Goal: Task Accomplishment & Management: Use online tool/utility

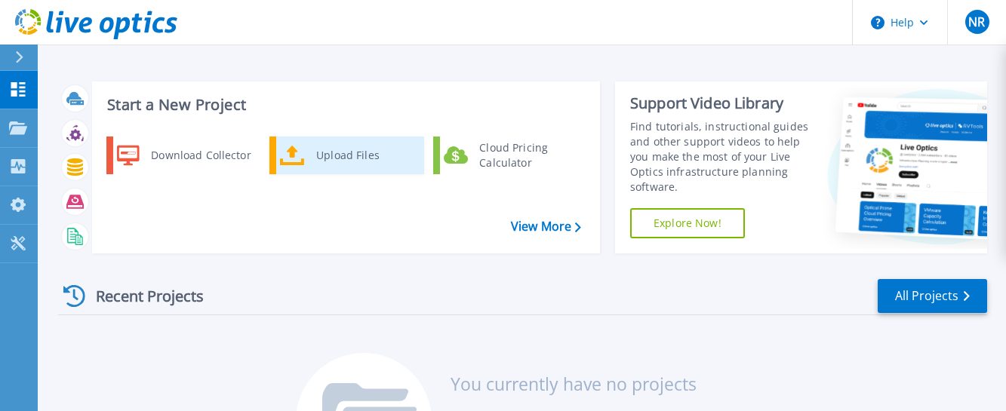
click at [331, 158] on div "Upload Files" at bounding box center [365, 155] width 112 height 30
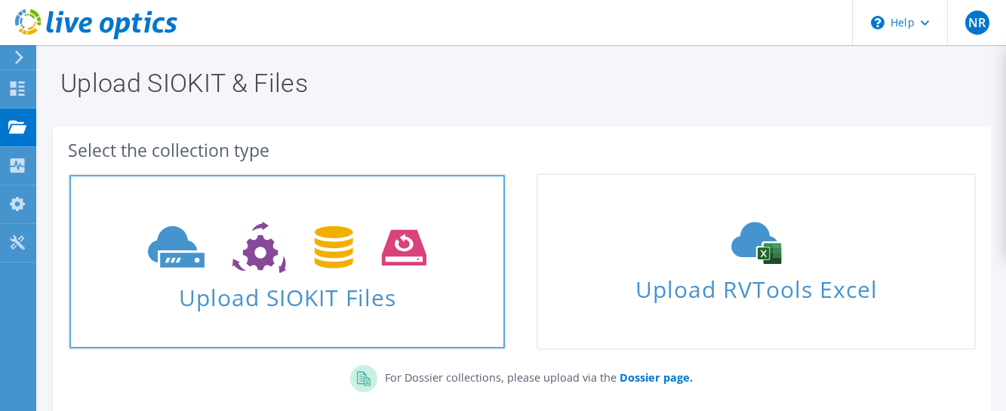
click at [293, 248] on icon at bounding box center [287, 248] width 278 height 52
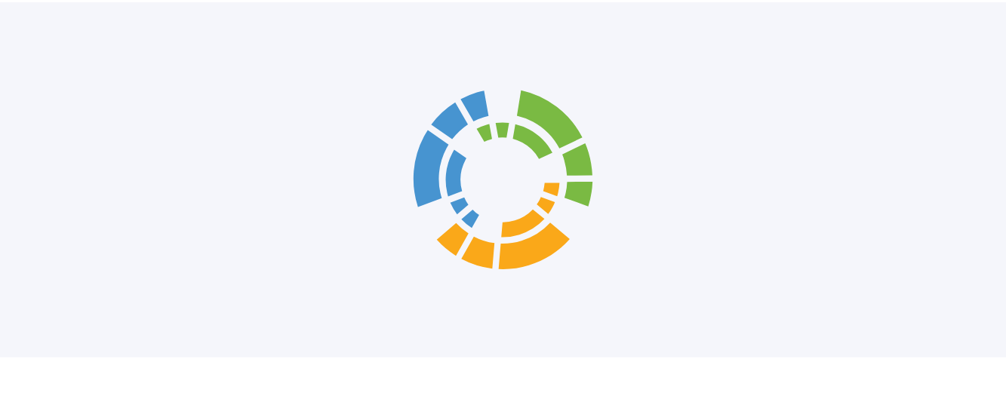
scroll to position [188, 0]
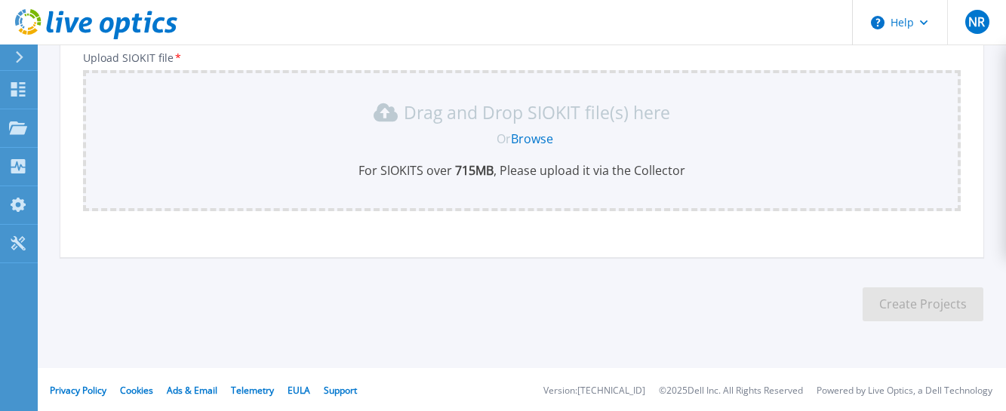
click at [75, 284] on section "Upload SIOKIT You may upload multiple SIOKIT files at the same time. All the Op…" at bounding box center [522, 106] width 968 height 499
click at [544, 141] on link "Browse" at bounding box center [532, 139] width 42 height 17
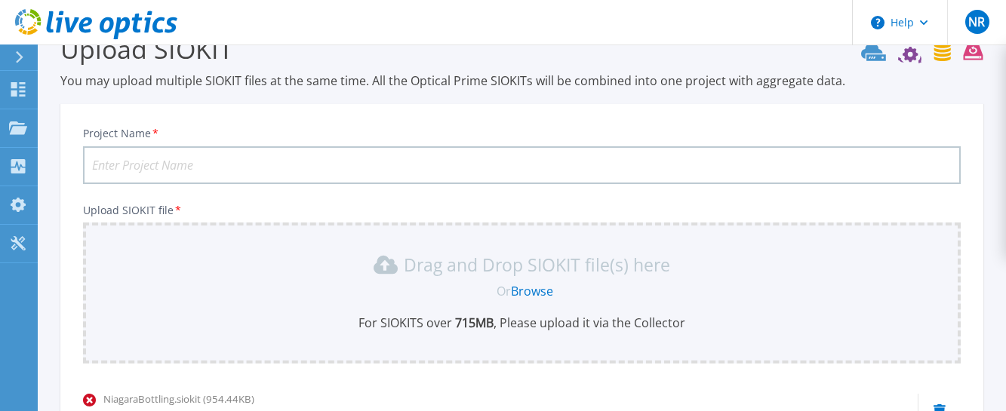
scroll to position [0, 0]
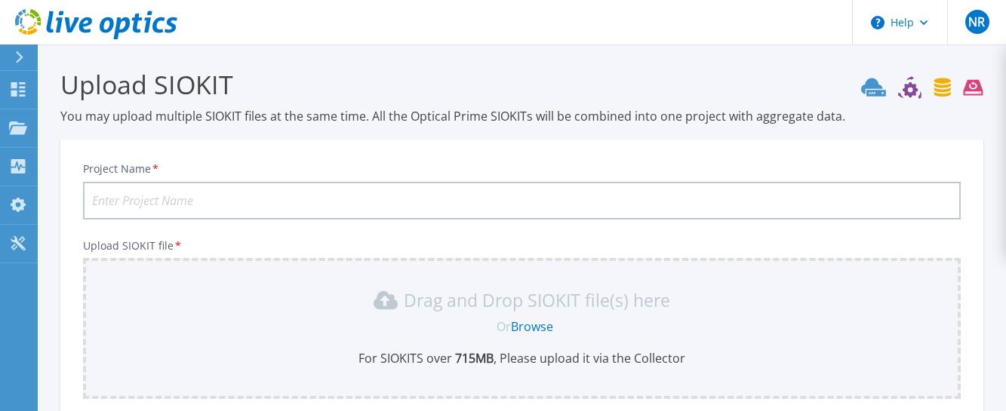
click at [993, 140] on section "Upload SIOKIT You may upload multiple SIOKIT files at the same time. All the Op…" at bounding box center [522, 330] width 968 height 570
click at [43, 94] on p "Dashboard" at bounding box center [67, 90] width 56 height 39
click at [30, 84] on link "Dashboard Dashboard" at bounding box center [19, 90] width 38 height 38
